Goal: Information Seeking & Learning: Check status

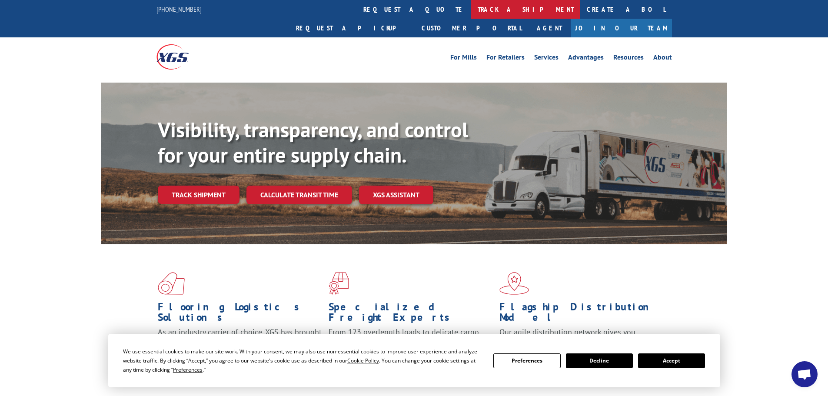
click at [471, 7] on link "track a shipment" at bounding box center [525, 9] width 109 height 19
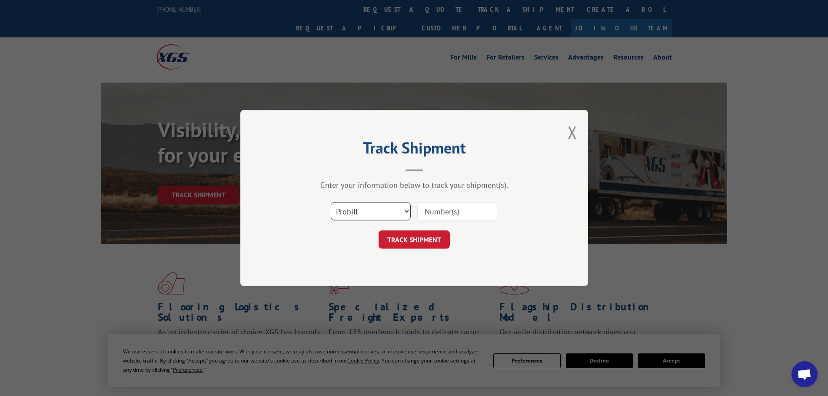
click at [369, 206] on select "Select category... Probill BOL PO" at bounding box center [371, 211] width 80 height 18
select select "po"
click at [331, 202] on select "Select category... Probill BOL PO" at bounding box center [371, 211] width 80 height 18
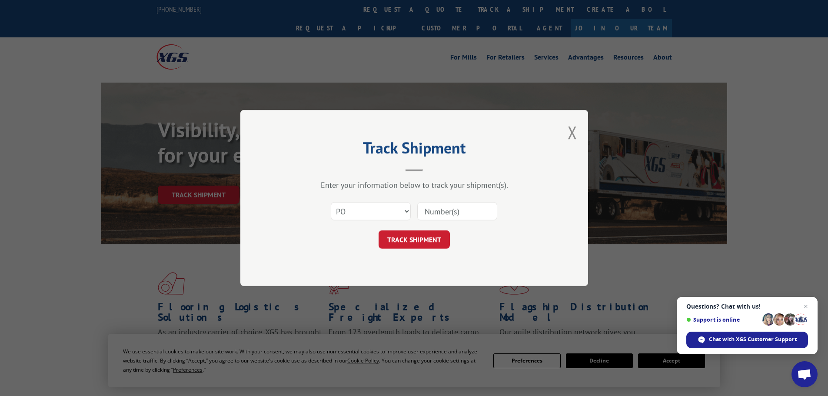
click at [432, 214] on input at bounding box center [457, 211] width 80 height 18
paste input "25548355"
type input "25548355"
click at [411, 238] on button "TRACK SHIPMENT" at bounding box center [414, 239] width 71 height 18
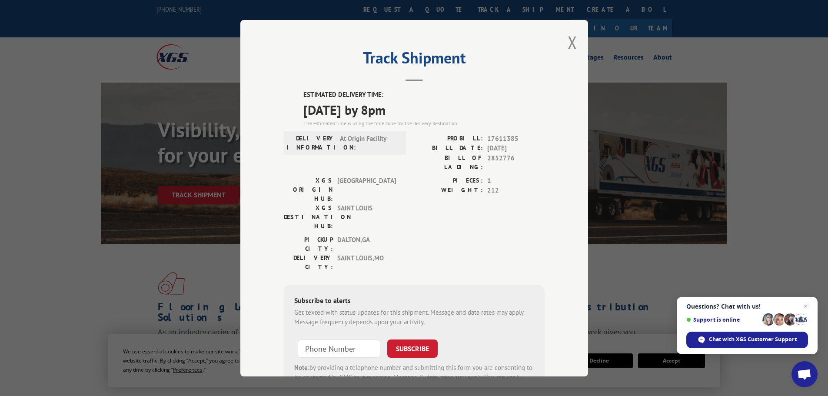
click at [578, 39] on div "Track Shipment ESTIMATED DELIVERY TIME: [DATE] by 8pm The estimated time is usi…" at bounding box center [414, 198] width 348 height 356
click at [568, 42] on button "Close modal" at bounding box center [573, 42] width 10 height 23
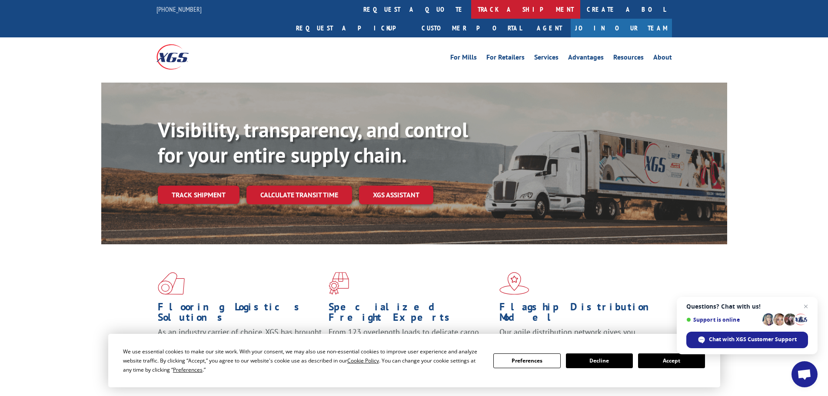
click at [471, 11] on link "track a shipment" at bounding box center [525, 9] width 109 height 19
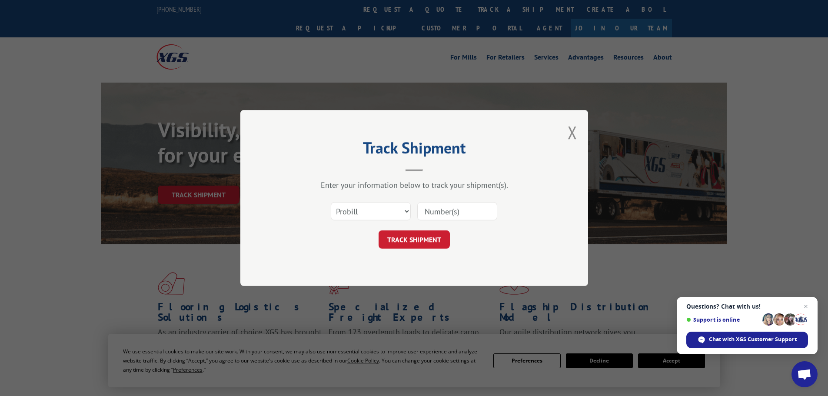
click at [363, 201] on div "Select category... Probill BOL PO" at bounding box center [370, 211] width 79 height 20
click at [368, 210] on select "Select category... Probill BOL PO" at bounding box center [371, 211] width 80 height 18
select select "po"
click at [331, 202] on select "Select category... Probill BOL PO" at bounding box center [371, 211] width 80 height 18
click at [451, 211] on input at bounding box center [457, 211] width 80 height 18
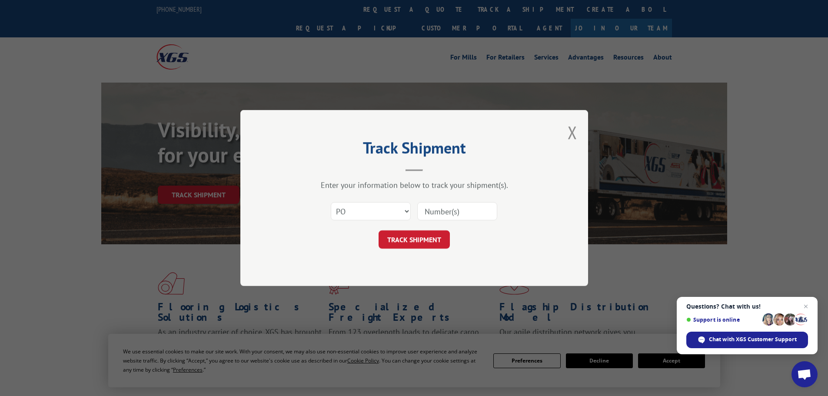
paste input "25548355"
type input "25548351"
click button "TRACK SHIPMENT" at bounding box center [414, 239] width 71 height 18
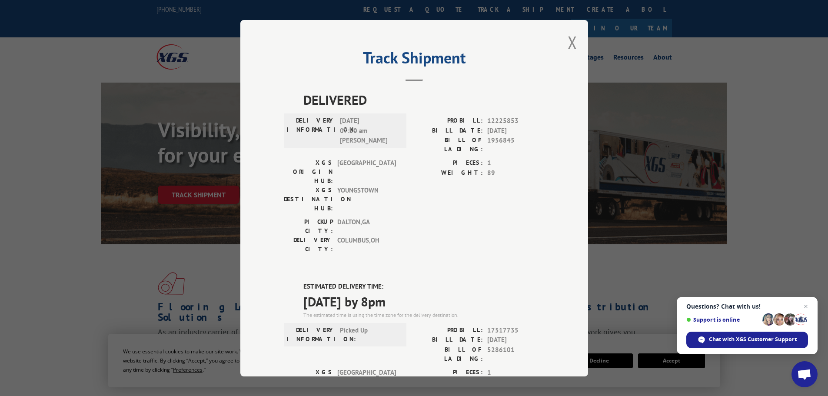
click at [575, 40] on div "Track Shipment DELIVERED DELIVERY INFORMATION: [DATE] 07:50 am [PERSON_NAME] PR…" at bounding box center [414, 198] width 348 height 356
click at [568, 42] on button "Close modal" at bounding box center [573, 42] width 10 height 23
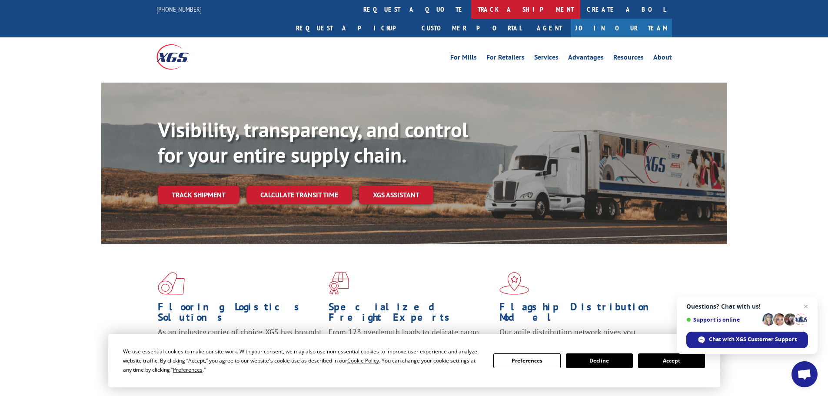
click at [471, 10] on link "track a shipment" at bounding box center [525, 9] width 109 height 19
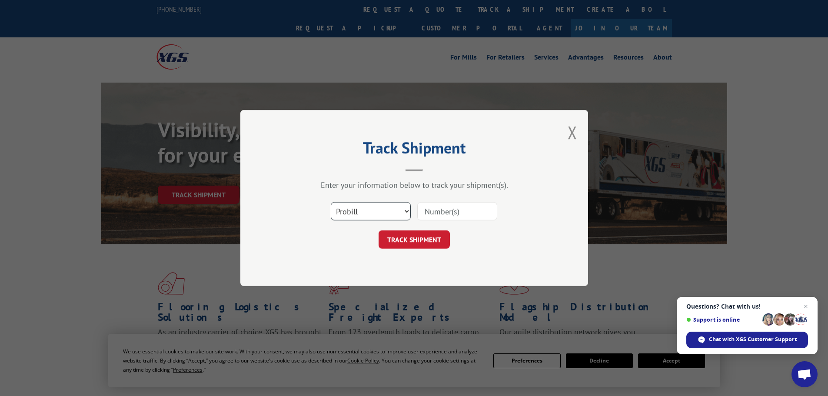
drag, startPoint x: 392, startPoint y: 209, endPoint x: 379, endPoint y: 218, distance: 15.7
click at [392, 209] on select "Select category... Probill BOL PO" at bounding box center [371, 211] width 80 height 18
select select "po"
click at [331, 202] on select "Select category... Probill BOL PO" at bounding box center [371, 211] width 80 height 18
click at [447, 211] on input at bounding box center [457, 211] width 80 height 18
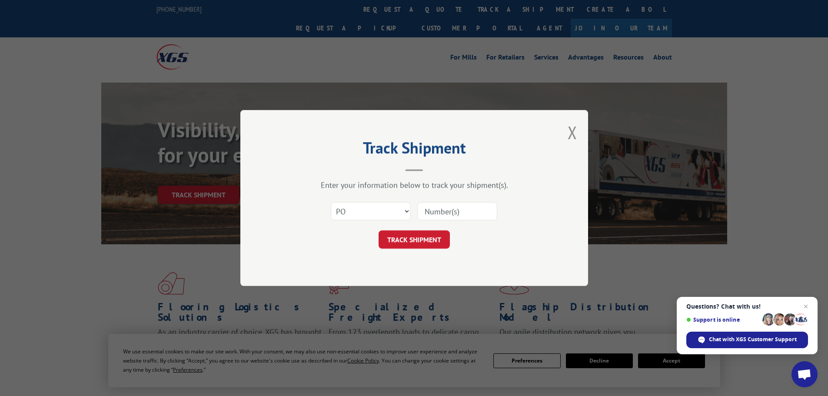
paste input "25548355"
type input "25548291"
click button "TRACK SHIPMENT" at bounding box center [414, 239] width 71 height 18
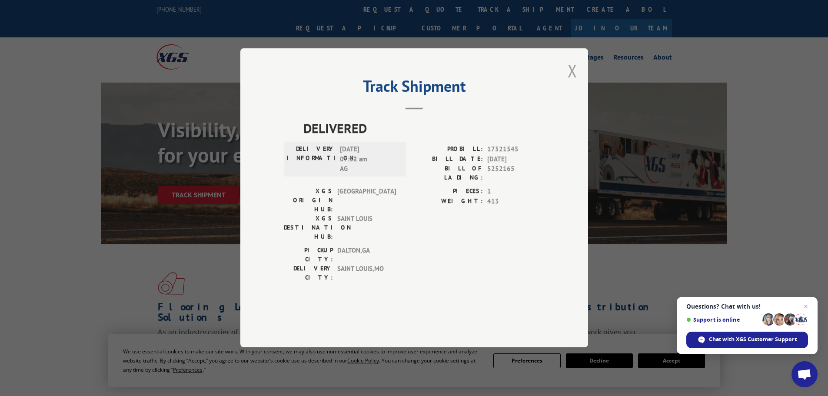
click at [577, 82] on button "Close modal" at bounding box center [573, 70] width 10 height 23
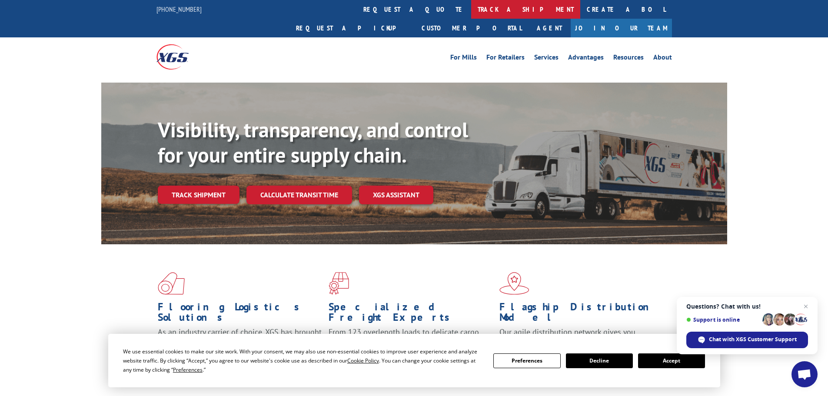
click at [471, 8] on link "track a shipment" at bounding box center [525, 9] width 109 height 19
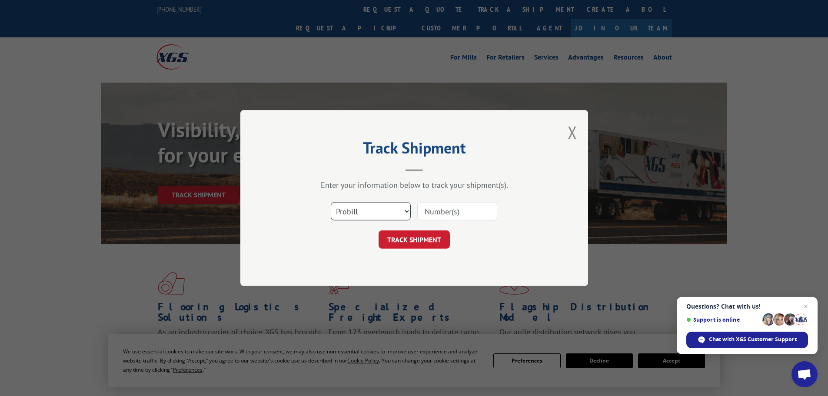
click at [359, 214] on select "Select category... Probill BOL PO" at bounding box center [371, 211] width 80 height 18
select select "po"
click at [331, 202] on select "Select category... Probill BOL PO" at bounding box center [371, 211] width 80 height 18
click at [436, 210] on input at bounding box center [457, 211] width 80 height 18
paste input "25548355"
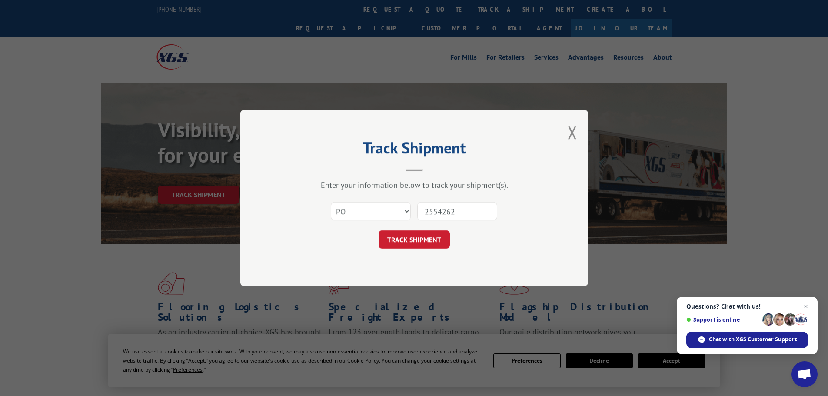
type input "2554262"
click at [379, 230] on button "TRACK SHIPMENT" at bounding box center [414, 239] width 71 height 18
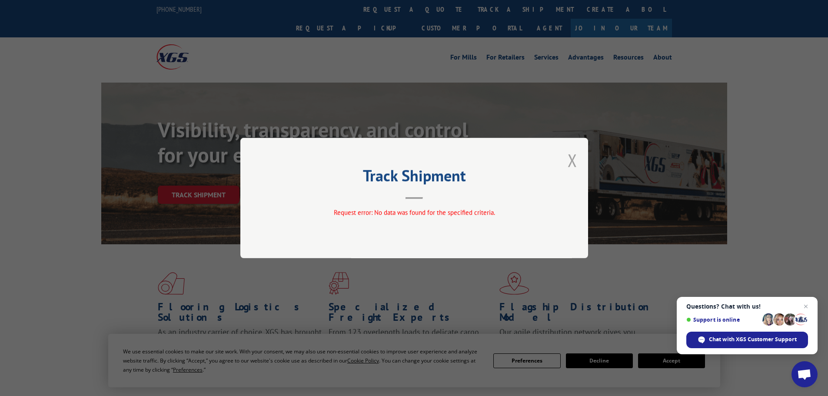
click at [575, 159] on button "Close modal" at bounding box center [573, 160] width 10 height 23
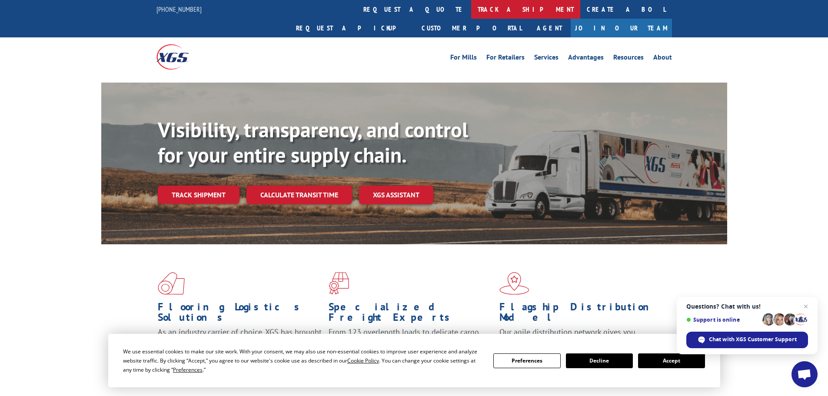
click at [471, 11] on link "track a shipment" at bounding box center [525, 9] width 109 height 19
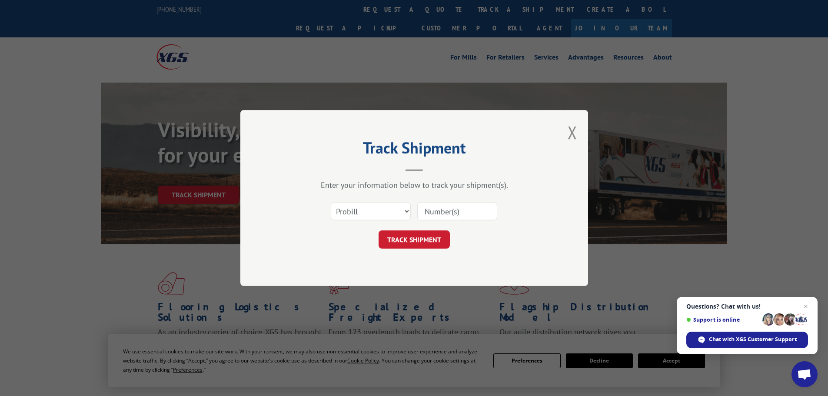
click at [465, 215] on input at bounding box center [457, 211] width 80 height 18
paste input "25548355"
drag, startPoint x: 445, startPoint y: 211, endPoint x: 514, endPoint y: 211, distance: 68.2
click at [514, 211] on div "Select category... Probill BOL PO 25548355" at bounding box center [414, 211] width 261 height 29
type input "25548262"
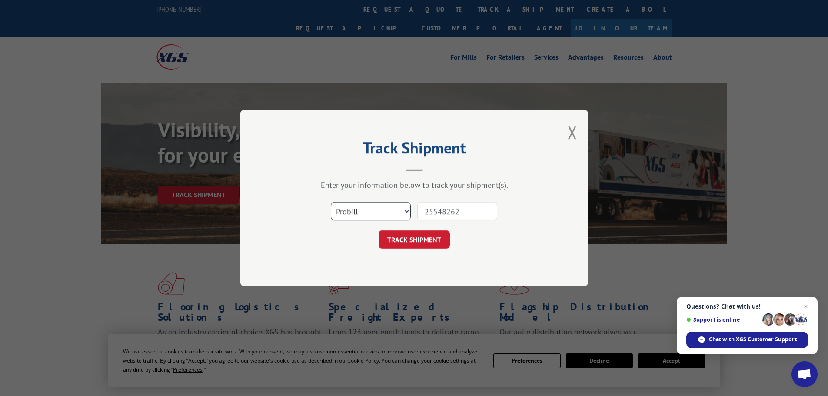
click at [359, 210] on select "Select category... Probill BOL PO" at bounding box center [371, 211] width 80 height 18
select select "po"
click at [331, 202] on select "Select category... Probill BOL PO" at bounding box center [371, 211] width 80 height 18
click at [412, 247] on button "TRACK SHIPMENT" at bounding box center [414, 239] width 71 height 18
